Goal: Task Accomplishment & Management: Manage account settings

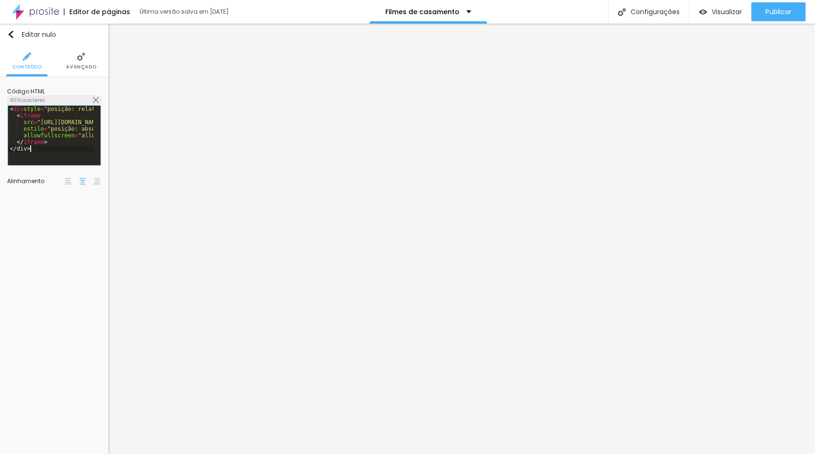
click at [71, 147] on div "< div style = "posição: relativa; proporção: 1 / 1,4142; largura máxima: 850px;…" at bounding box center [303, 139] width 590 height 66
click at [66, 144] on div "< div style = "posição: relativa; proporção: 1 / 1,4142; largura máxima: 850px;…" at bounding box center [50, 132] width 85 height 52
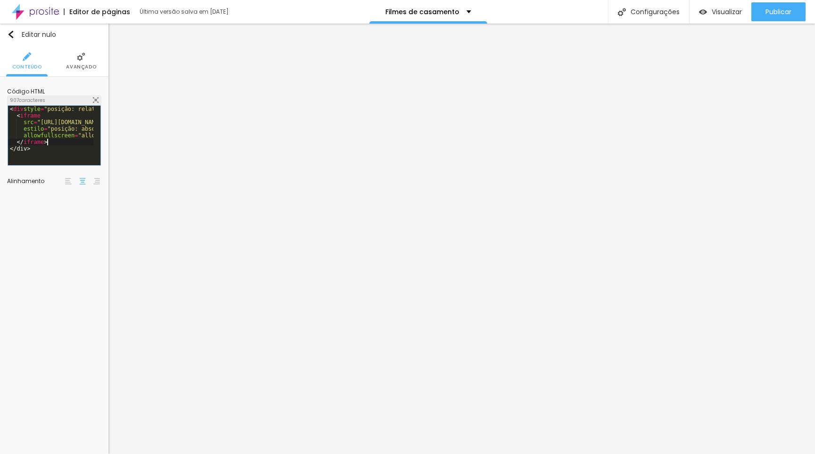
click at [66, 144] on div "< div style = "posição: relativa; proporção: 1 / 1,4142; largura máxima: 850px;…" at bounding box center [303, 139] width 590 height 66
drag, startPoint x: 67, startPoint y: 150, endPoint x: 1, endPoint y: 96, distance: 85.1
click at [1, 96] on div "Código HTML 907 caracteres < div style = "posição: relativa; proporção: 1 / 1,4…" at bounding box center [54, 138] width 108 height 122
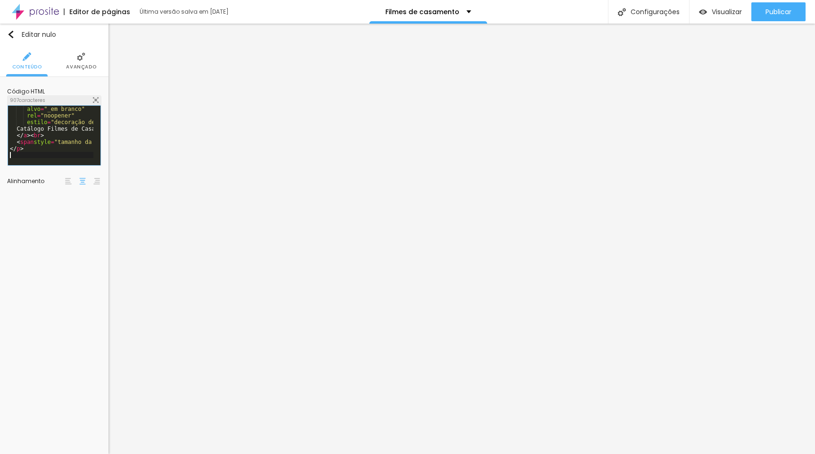
click at [62, 152] on div "alvo = "_em branco" rel = "noopener" estilo = "decoração de texto: nenhuma; cor…" at bounding box center [303, 139] width 590 height 66
click at [98, 100] on img at bounding box center [96, 100] width 6 height 6
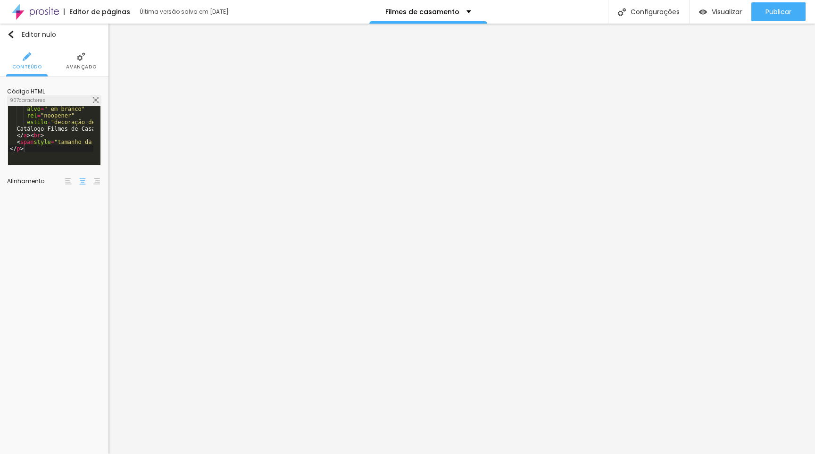
drag, startPoint x: 511, startPoint y: 300, endPoint x: 204, endPoint y: 76, distance: 380.0
click at [96, 98] on img at bounding box center [96, 100] width 6 height 6
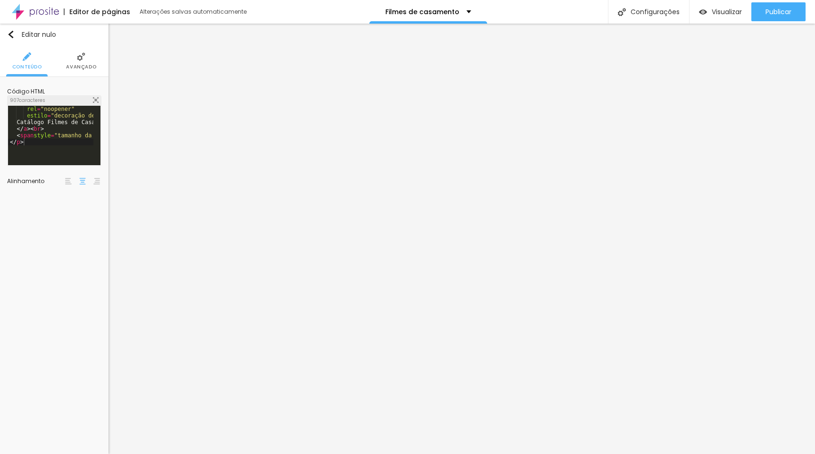
scroll to position [0, 0]
click at [95, 97] on div "1000 caracteres" at bounding box center [54, 100] width 93 height 9
click at [94, 96] on div "1000 caracteres" at bounding box center [54, 100] width 93 height 9
click at [94, 101] on img at bounding box center [96, 100] width 6 height 6
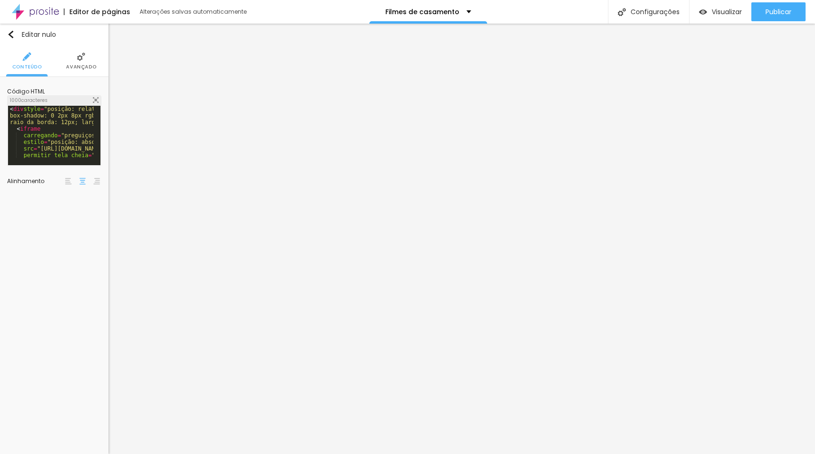
drag, startPoint x: 421, startPoint y: 211, endPoint x: 505, endPoint y: 211, distance: 83.5
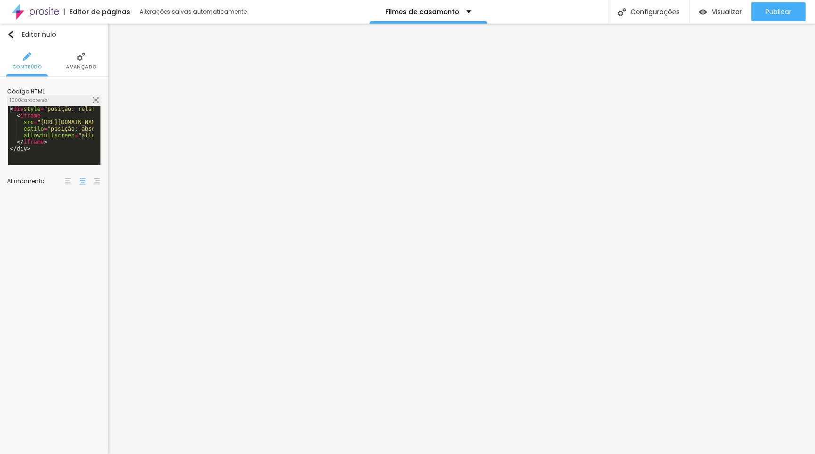
drag, startPoint x: 485, startPoint y: 210, endPoint x: 418, endPoint y: 209, distance: 67.0
drag, startPoint x: 422, startPoint y: 209, endPoint x: 456, endPoint y: 209, distance: 33.5
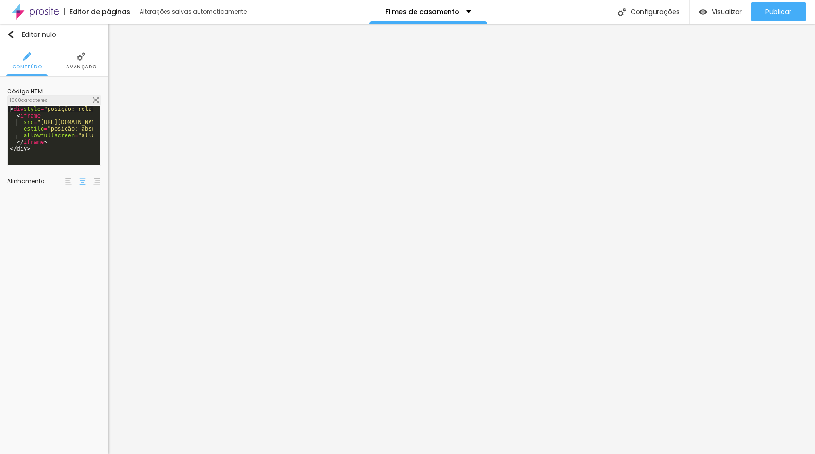
click at [95, 99] on img at bounding box center [96, 100] width 6 height 6
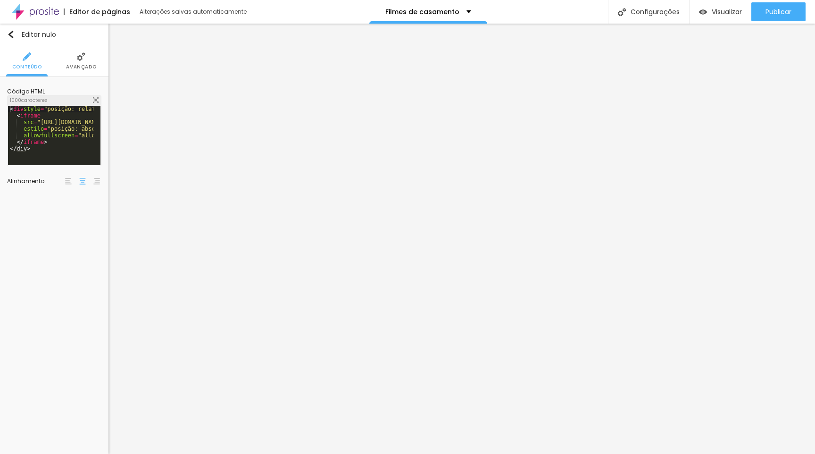
drag, startPoint x: 275, startPoint y: 222, endPoint x: 229, endPoint y: 93, distance: 137.0
drag, startPoint x: 421, startPoint y: 212, endPoint x: 506, endPoint y: 211, distance: 84.9
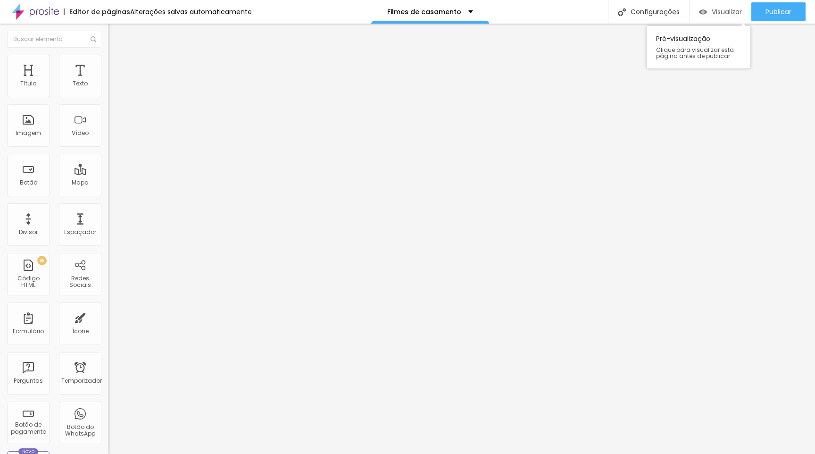
click at [704, 18] on div "Visualizar" at bounding box center [720, 11] width 43 height 19
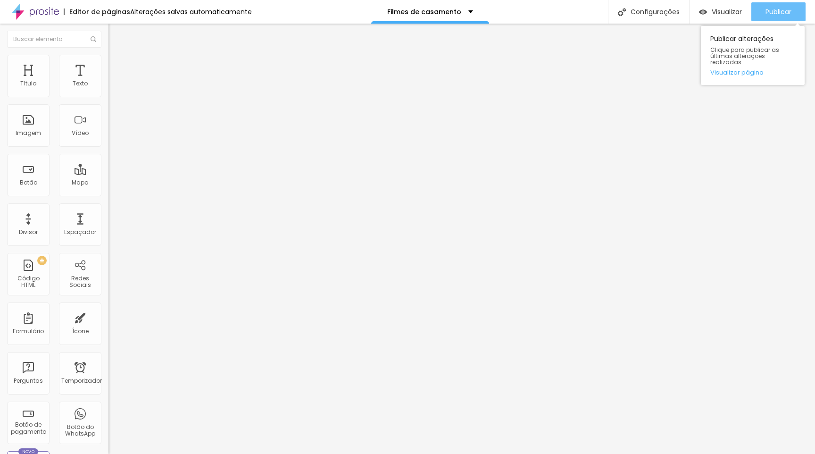
click at [770, 15] on font "Publicar" at bounding box center [778, 11] width 26 height 9
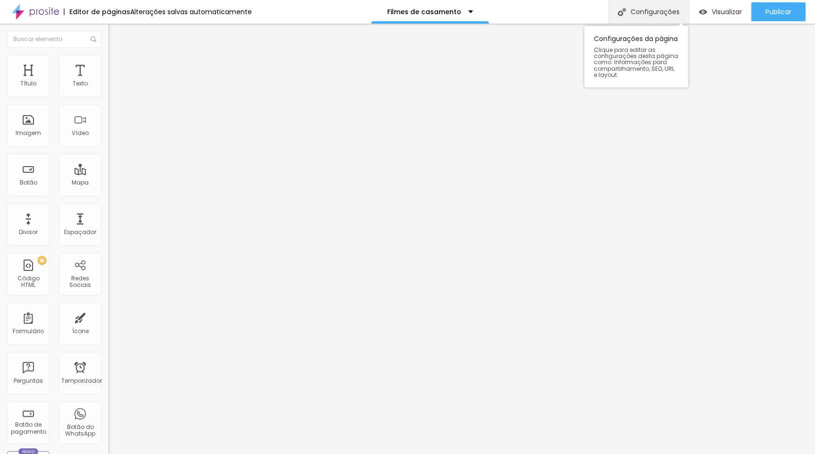
click at [645, 11] on font "Configurações" at bounding box center [654, 11] width 49 height 9
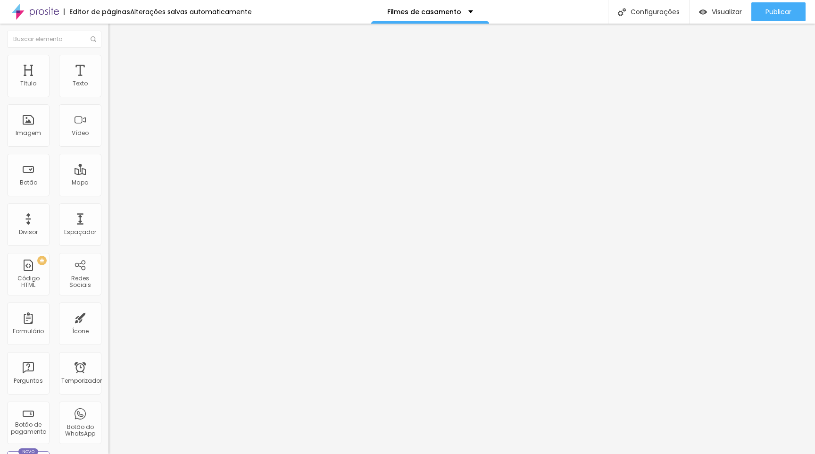
type input "/casamento.RS"
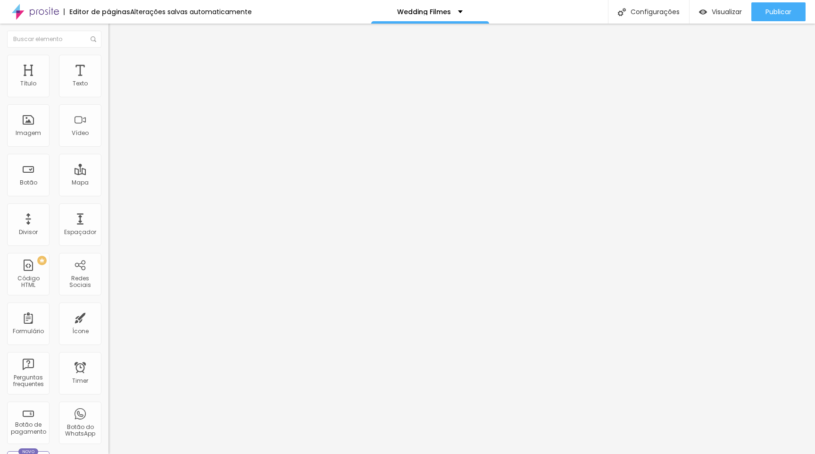
drag, startPoint x: 443, startPoint y: 183, endPoint x: 311, endPoint y: 188, distance: 132.6
copy p "https://www.cerneprodutora.com.br/casamento.RS"
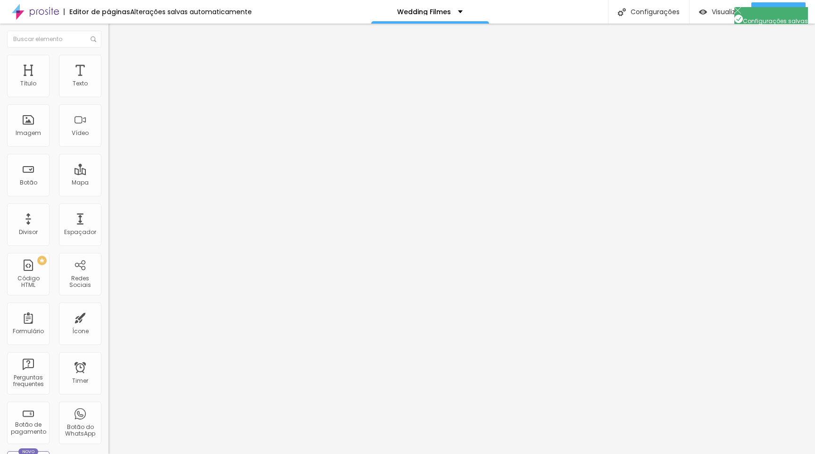
click at [578, 453] on div at bounding box center [407, 463] width 815 height 8
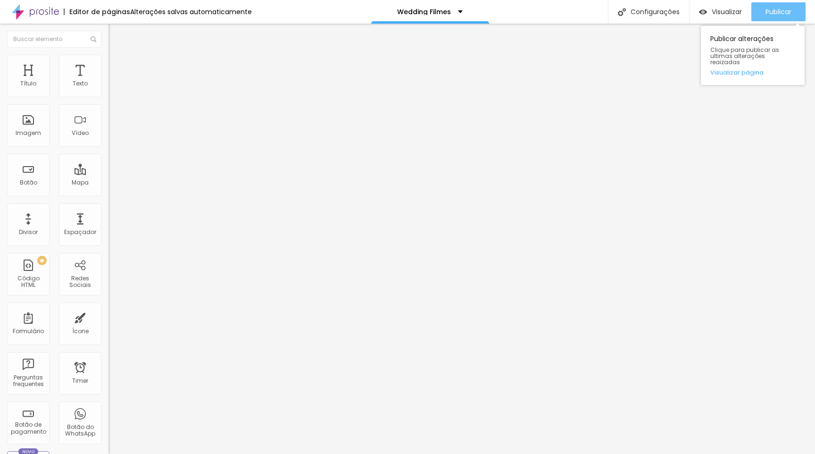
click at [775, 17] on div "Publicar" at bounding box center [778, 11] width 26 height 19
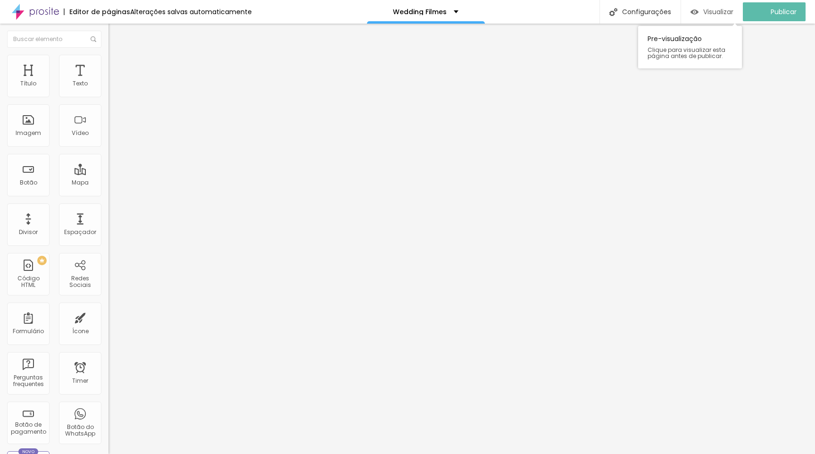
click at [733, 9] on span "Visualizar" at bounding box center [718, 12] width 30 height 8
click at [707, 11] on div "Visualizar" at bounding box center [720, 12] width 43 height 8
